Goal: Information Seeking & Learning: Learn about a topic

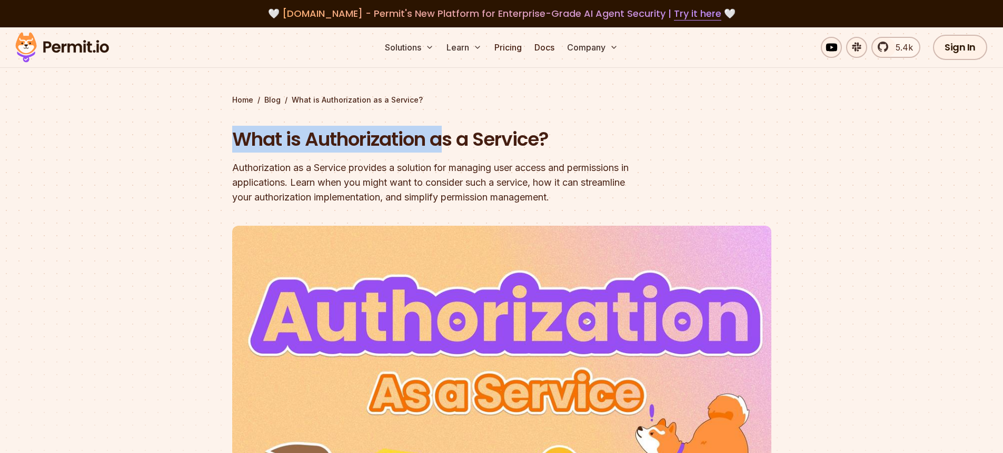
drag, startPoint x: 226, startPoint y: 145, endPoint x: 453, endPoint y: 145, distance: 226.9
click at [443, 145] on section "Home / Blog / What is Authorization as a Service? What is Authorization as a Se…" at bounding box center [501, 319] width 1003 height 584
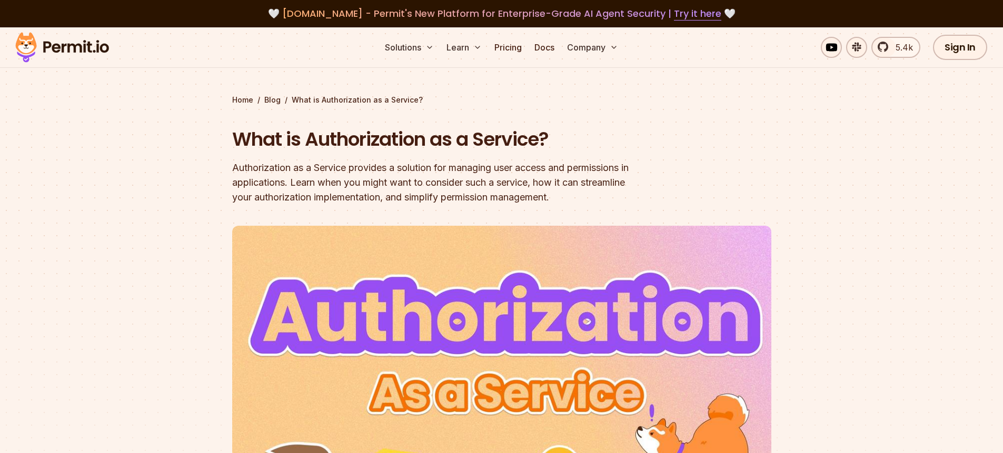
click at [453, 145] on h1 "What is Authorization as a Service?" at bounding box center [434, 139] width 404 height 26
drag, startPoint x: 545, startPoint y: 145, endPoint x: 481, endPoint y: 145, distance: 64.7
click at [453, 145] on h1 "What is Authorization as a Service?" at bounding box center [434, 139] width 404 height 26
click at [562, 144] on h1 "What is Authorization as a Service?" at bounding box center [434, 139] width 404 height 26
drag, startPoint x: 566, startPoint y: 143, endPoint x: 843, endPoint y: 47, distance: 292.8
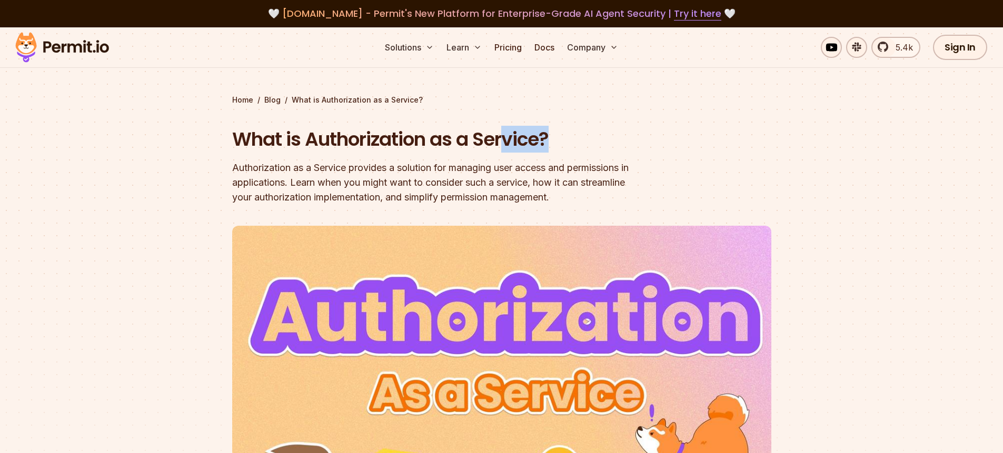
click at [511, 143] on h1 "What is Authorization as a Service?" at bounding box center [434, 139] width 404 height 26
click at [854, 93] on section "Home / Blog / What is Authorization as a Service? What is Authorization as a Se…" at bounding box center [501, 319] width 1003 height 584
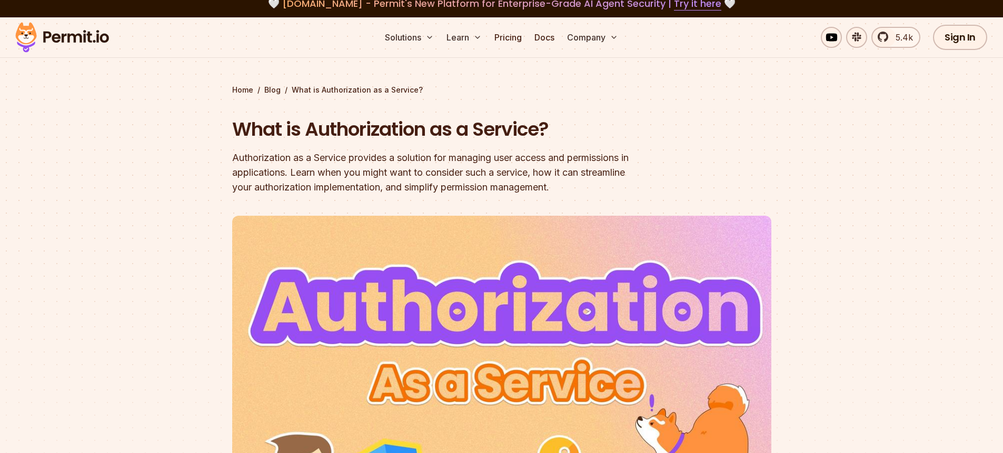
scroll to position [22, 0]
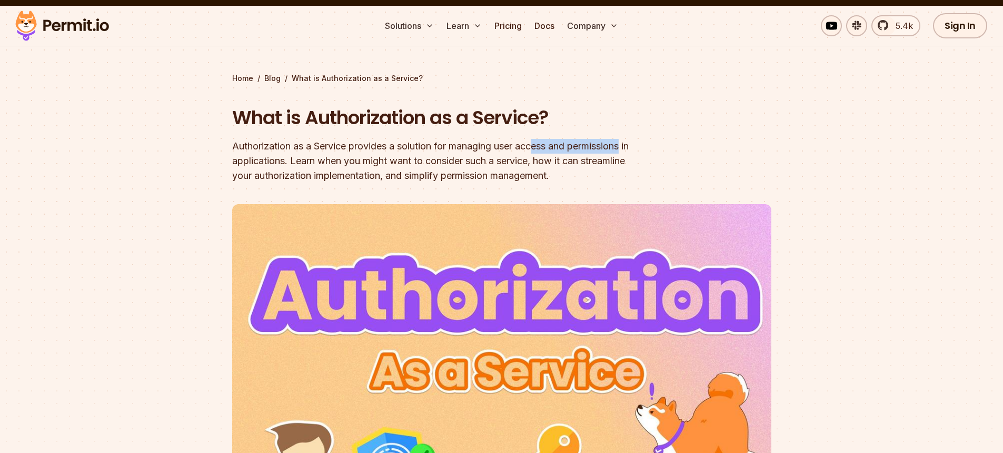
drag, startPoint x: 642, startPoint y: 146, endPoint x: 540, endPoint y: 147, distance: 102.1
click at [539, 147] on header "What is Authorization as a Service? Authorization as a Service provides a solut…" at bounding box center [501, 335] width 539 height 460
click at [574, 148] on div "Authorization as a Service provides a solution for managing user access and per…" at bounding box center [434, 161] width 404 height 44
drag, startPoint x: 394, startPoint y: 148, endPoint x: 615, endPoint y: 148, distance: 221.6
click at [615, 148] on div "Authorization as a Service provides a solution for managing user access and per…" at bounding box center [434, 161] width 404 height 44
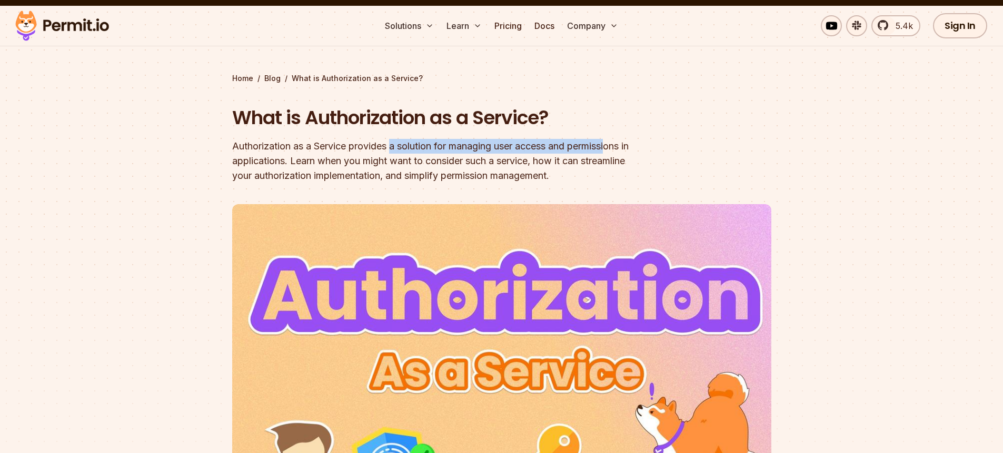
click at [615, 148] on div "Authorization as a Service provides a solution for managing user access and per…" at bounding box center [434, 161] width 404 height 44
drag, startPoint x: 645, startPoint y: 148, endPoint x: 506, endPoint y: 149, distance: 138.4
click at [515, 149] on header "What is Authorization as a Service? Authorization as a Service provides a solut…" at bounding box center [501, 335] width 539 height 460
click at [331, 159] on div "Authorization as a Service provides a solution for managing user access and per…" at bounding box center [434, 161] width 404 height 44
click at [292, 160] on div "Authorization as a Service provides a solution for managing user access and per…" at bounding box center [434, 161] width 404 height 44
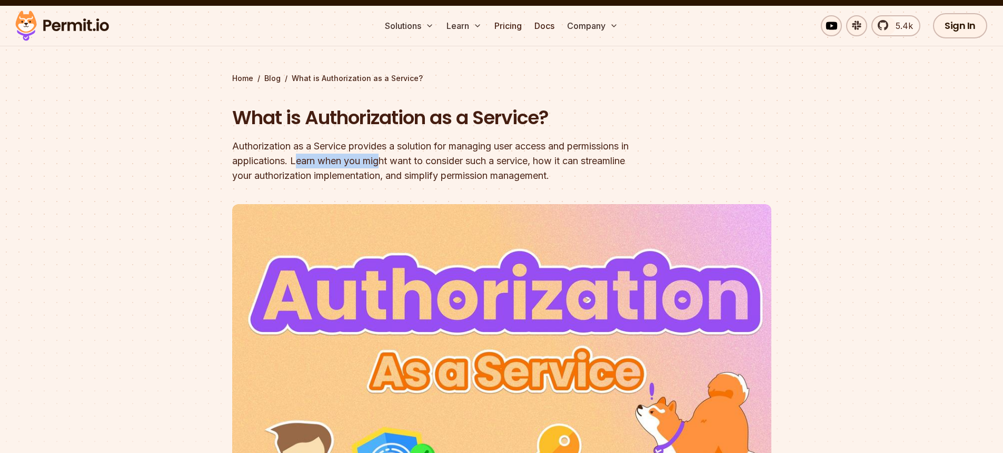
drag, startPoint x: 309, startPoint y: 160, endPoint x: 394, endPoint y: 167, distance: 85.5
click at [391, 166] on div "Authorization as a Service provides a solution for managing user access and per…" at bounding box center [434, 161] width 404 height 44
click at [395, 167] on div "Authorization as a Service provides a solution for managing user access and per…" at bounding box center [434, 161] width 404 height 44
drag, startPoint x: 415, startPoint y: 165, endPoint x: 441, endPoint y: 166, distance: 25.8
click at [433, 165] on div "Authorization as a Service provides a solution for managing user access and per…" at bounding box center [434, 161] width 404 height 44
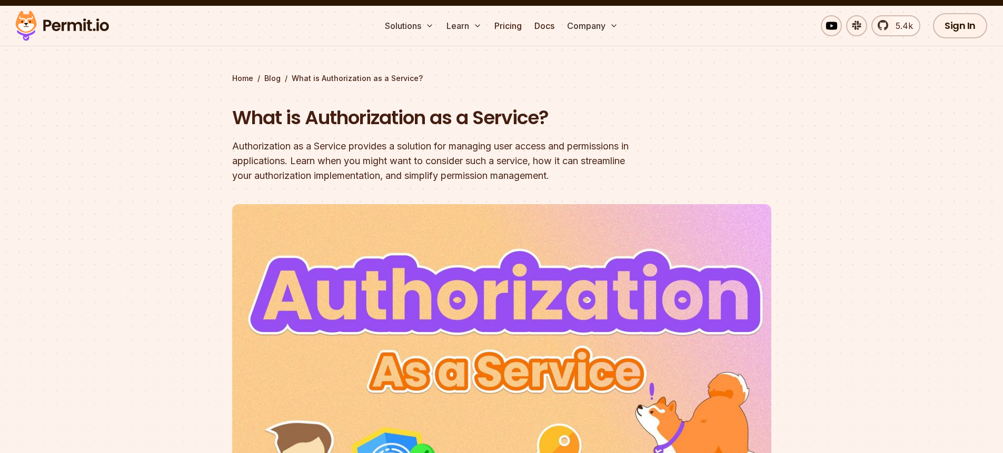
drag, startPoint x: 445, startPoint y: 165, endPoint x: 487, endPoint y: 165, distance: 42.1
click at [445, 165] on div "Authorization as a Service provides a solution for managing user access and per…" at bounding box center [434, 161] width 404 height 44
click at [487, 165] on div "Authorization as a Service provides a solution for managing user access and per…" at bounding box center [434, 161] width 404 height 44
click at [506, 165] on div "Authorization as a Service provides a solution for managing user access and per…" at bounding box center [434, 161] width 404 height 44
click at [536, 164] on div "Authorization as a Service provides a solution for managing user access and per…" at bounding box center [434, 161] width 404 height 44
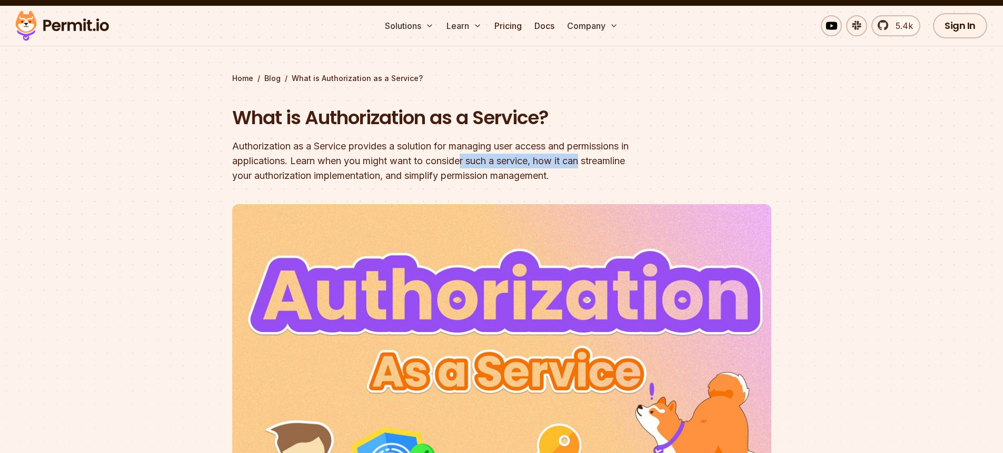
drag, startPoint x: 602, startPoint y: 164, endPoint x: 443, endPoint y: 167, distance: 158.5
click at [464, 166] on div "Authorization as a Service provides a solution for managing user access and per…" at bounding box center [434, 161] width 404 height 44
drag, startPoint x: 354, startPoint y: 168, endPoint x: 279, endPoint y: 171, distance: 74.8
click at [353, 168] on div "Authorization as a Service provides a solution for managing user access and per…" at bounding box center [434, 161] width 404 height 44
drag, startPoint x: 228, startPoint y: 173, endPoint x: 392, endPoint y: 176, distance: 163.2
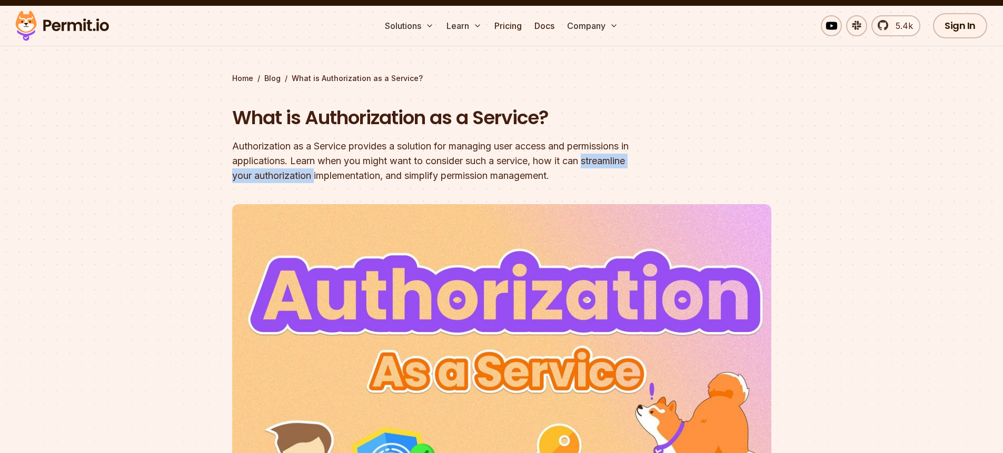
click at [367, 174] on section "Home / Blog / What is Authorization as a Service? What is Authorization as a Se…" at bounding box center [501, 298] width 1003 height 584
click at [396, 176] on div "Authorization as a Service provides a solution for managing user access and per…" at bounding box center [434, 161] width 404 height 44
drag, startPoint x: 426, startPoint y: 177, endPoint x: 517, endPoint y: 178, distance: 91.1
click at [510, 178] on div "Authorization as a Service provides a solution for managing user access and per…" at bounding box center [434, 161] width 404 height 44
click at [518, 177] on div "Authorization as a Service provides a solution for managing user access and per…" at bounding box center [434, 161] width 404 height 44
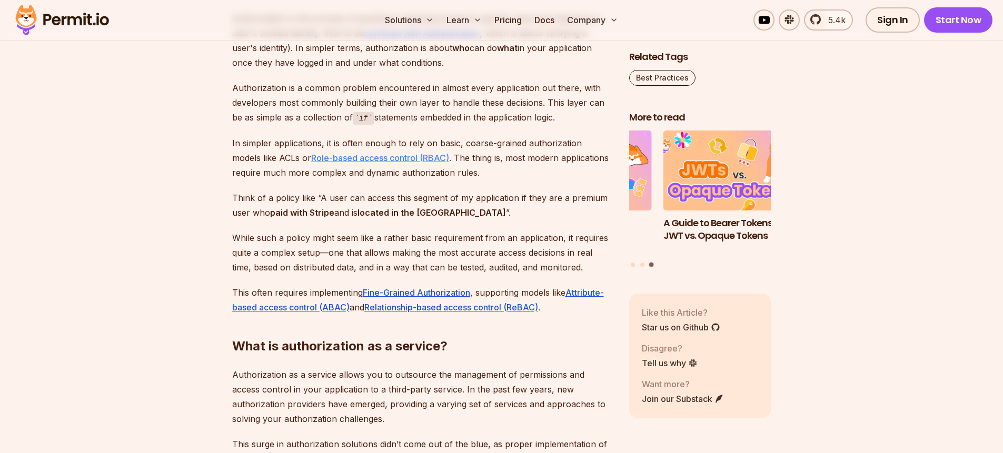
scroll to position [783, 0]
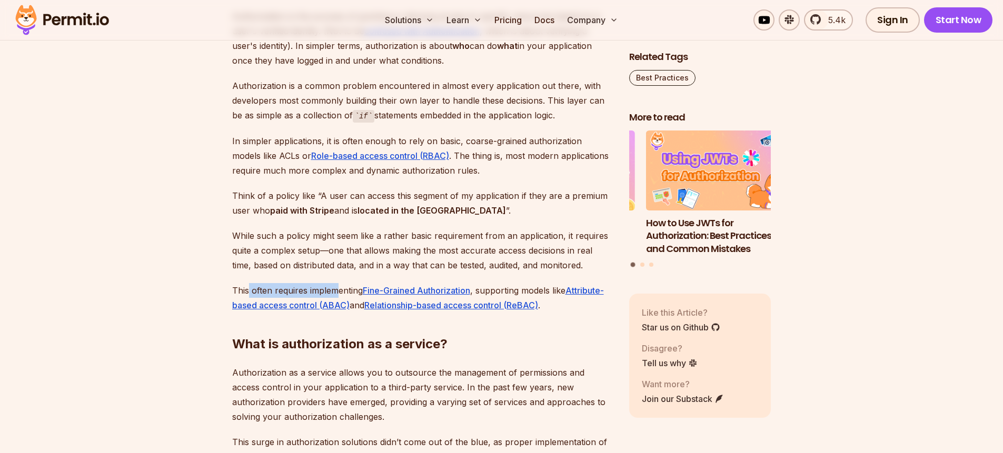
drag, startPoint x: 248, startPoint y: 292, endPoint x: 339, endPoint y: 289, distance: 91.6
click at [339, 289] on p "This often requires implementing Fine-Grained Authorization , supporting models…" at bounding box center [422, 297] width 380 height 29
click at [379, 266] on p "While such a policy might seem like a rather basic requirement from an applicat…" at bounding box center [422, 250] width 380 height 44
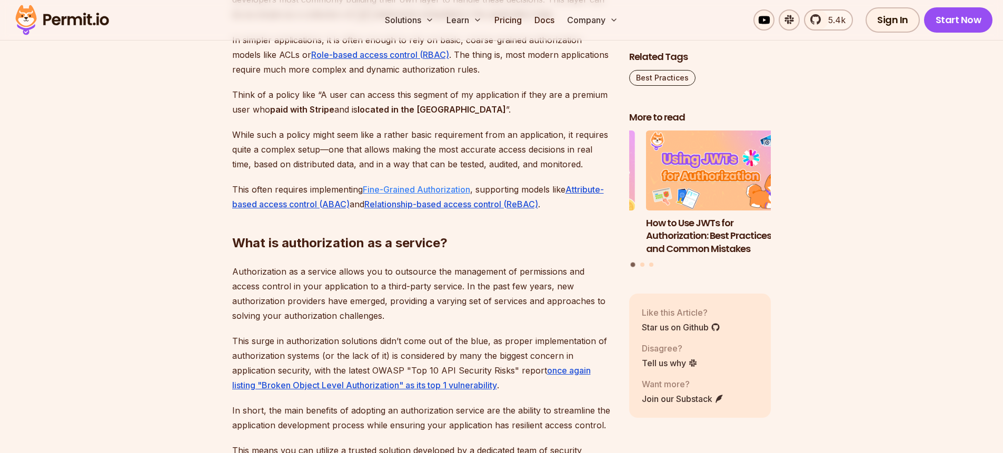
scroll to position [891, 0]
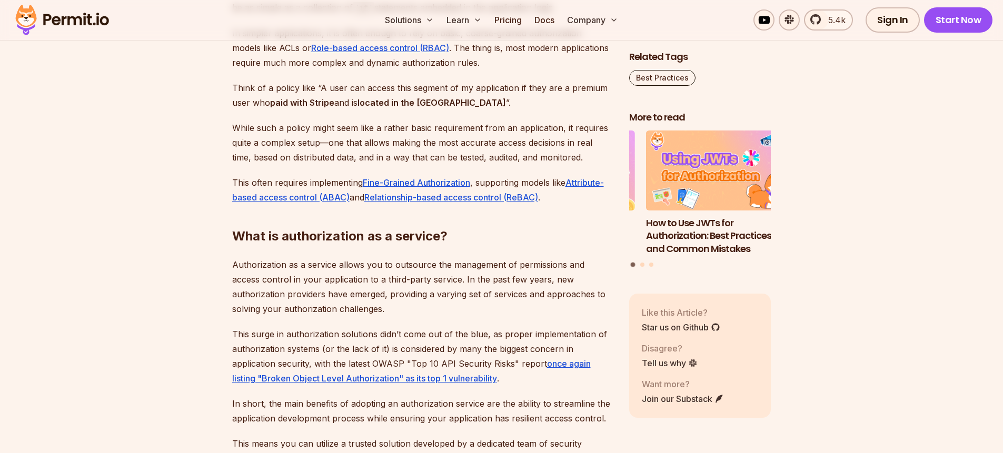
click at [472, 242] on h2 "What is authorization as a service?" at bounding box center [422, 215] width 380 height 59
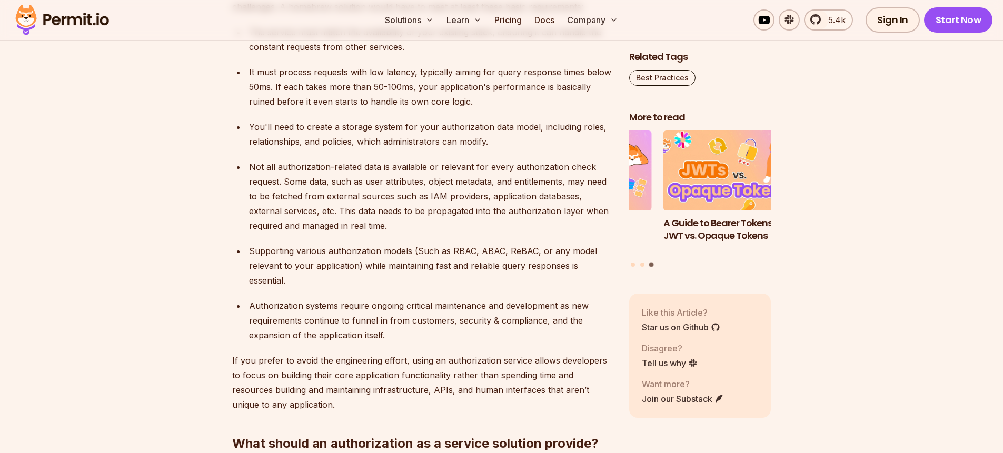
scroll to position [2592, 0]
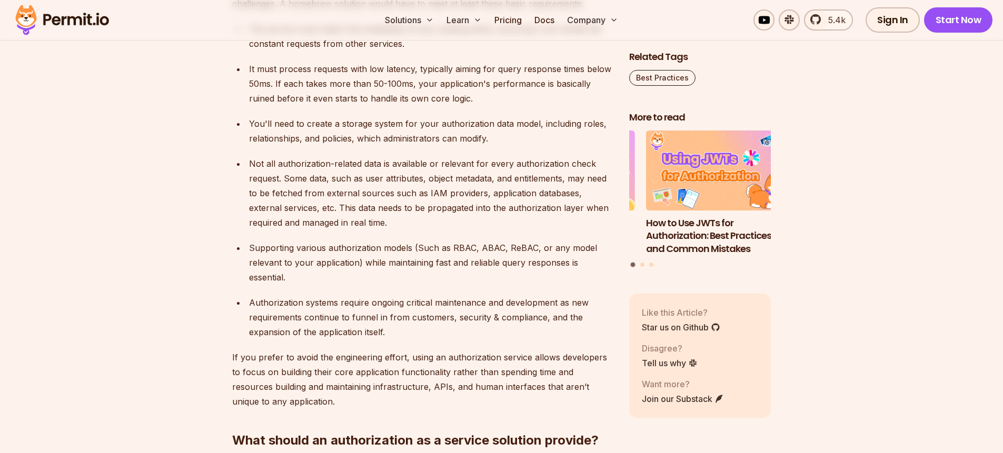
click at [464, 124] on div "You'll need to create a storage system for your authorization data model, inclu…" at bounding box center [430, 130] width 363 height 29
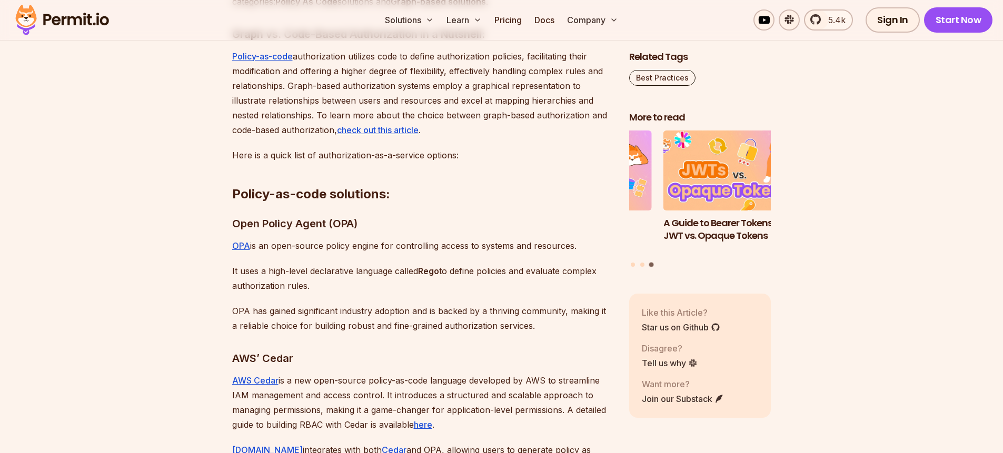
scroll to position [3620, 0]
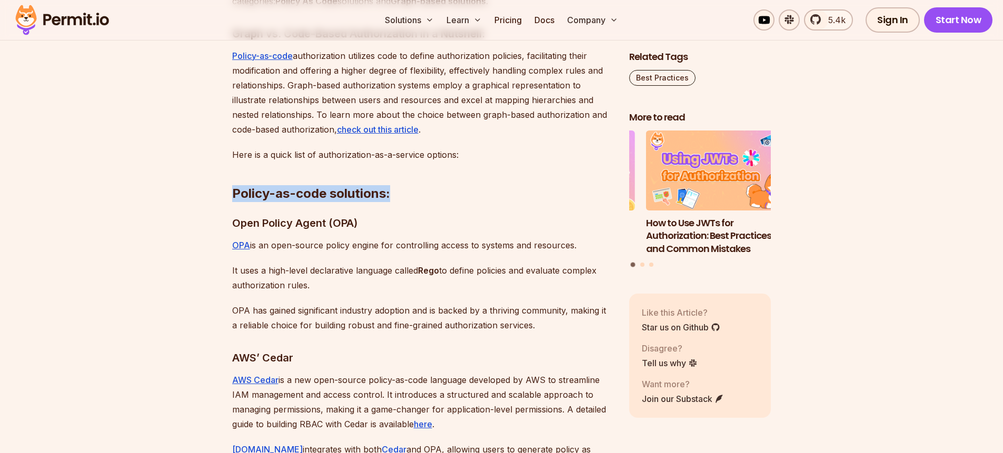
drag, startPoint x: 355, startPoint y: 179, endPoint x: 229, endPoint y: 179, distance: 126.3
click at [441, 183] on h2 "Policy-as-code solutions:" at bounding box center [422, 172] width 380 height 59
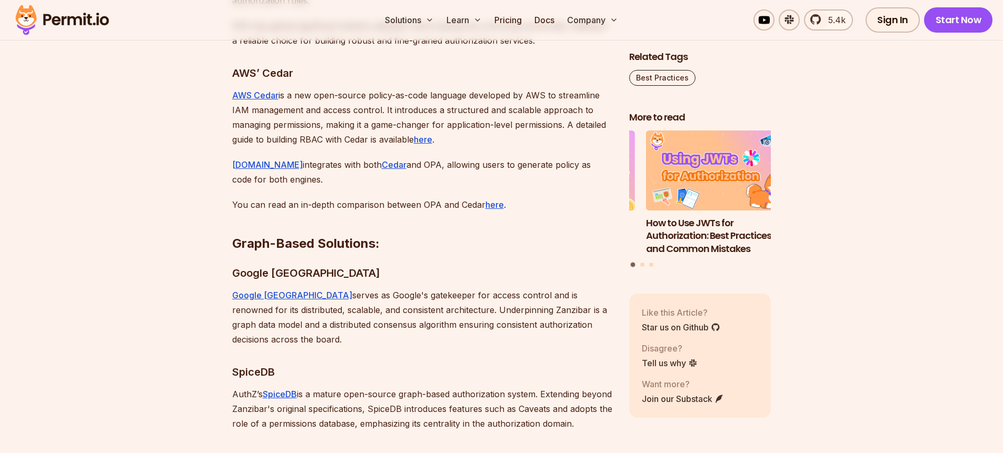
scroll to position [3728, 0]
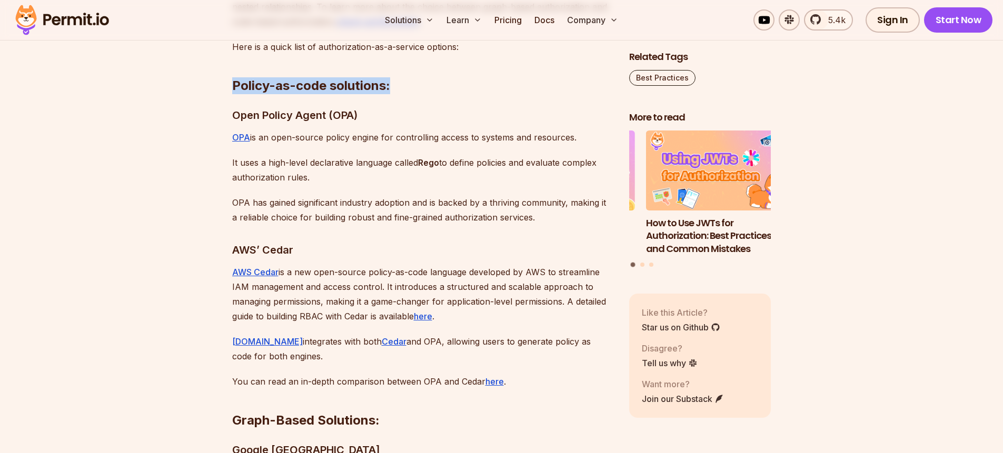
drag, startPoint x: 392, startPoint y: 68, endPoint x: 234, endPoint y: 71, distance: 157.9
click at [234, 71] on h2 "Policy-as-code solutions:" at bounding box center [422, 64] width 380 height 59
copy h2 "Policy-as-code solutions:"
